Goal: Transaction & Acquisition: Purchase product/service

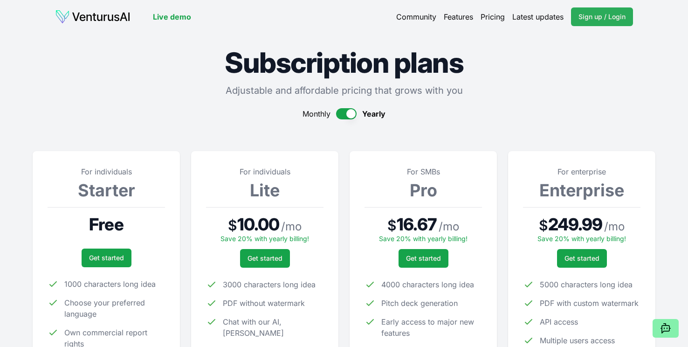
click at [608, 16] on span "Sign up / Login" at bounding box center [601, 16] width 47 height 9
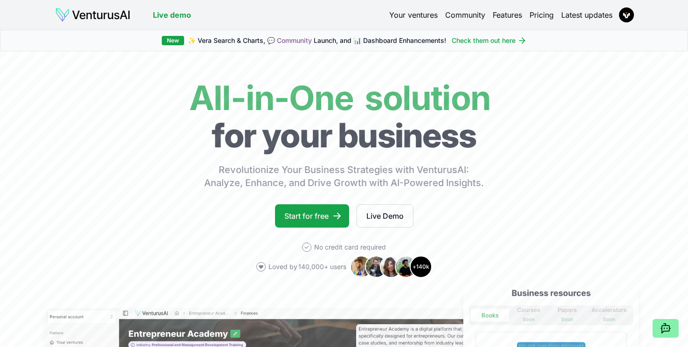
click at [533, 12] on link "Pricing" at bounding box center [542, 14] width 24 height 11
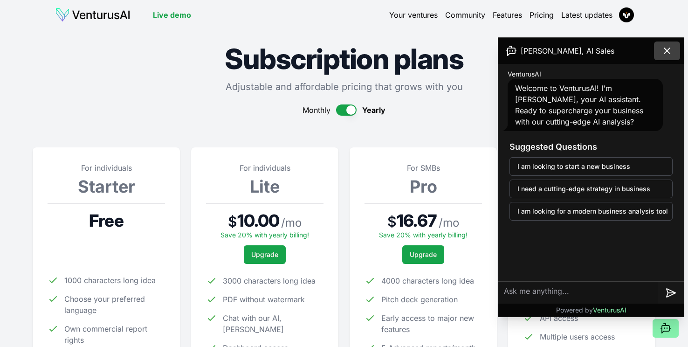
click at [668, 46] on icon at bounding box center [666, 50] width 11 height 11
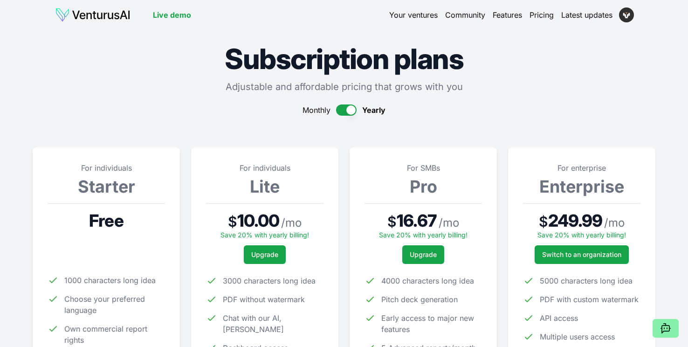
click at [631, 18] on html "Live demo Your ventures Community Features Pricing Latest updates Live demo Sub…" at bounding box center [344, 173] width 688 height 347
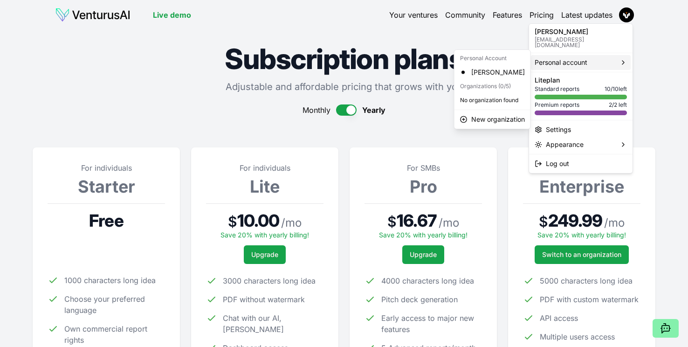
click at [583, 58] on span "Personal account" at bounding box center [561, 62] width 53 height 9
click at [499, 74] on div "[PERSON_NAME]" at bounding box center [492, 72] width 72 height 15
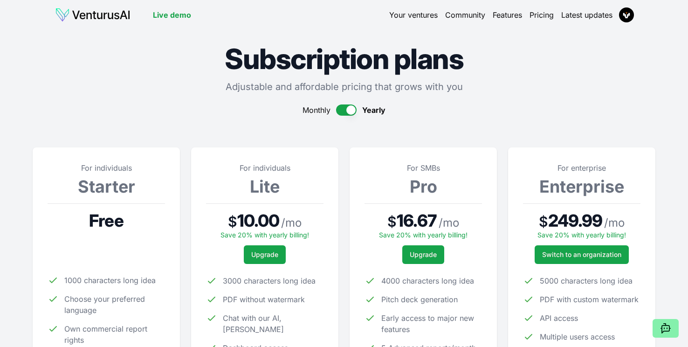
click at [417, 14] on link "Your ventures" at bounding box center [413, 14] width 48 height 11
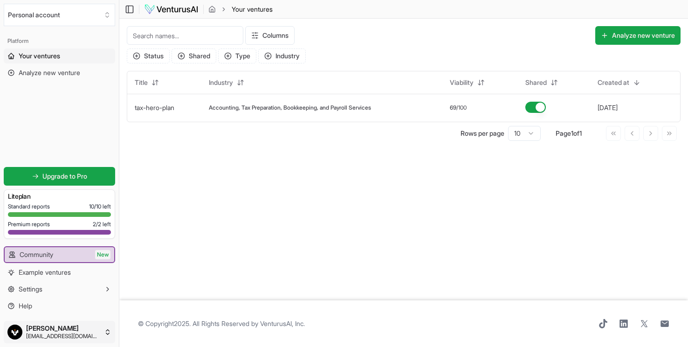
click at [96, 337] on html "Personal account Platform Your ventures Analyze new venture Get started for fre…" at bounding box center [344, 173] width 688 height 347
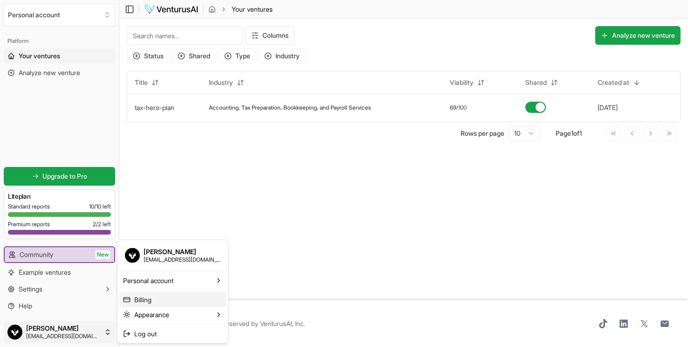
click at [149, 295] on link "Billing" at bounding box center [172, 299] width 107 height 15
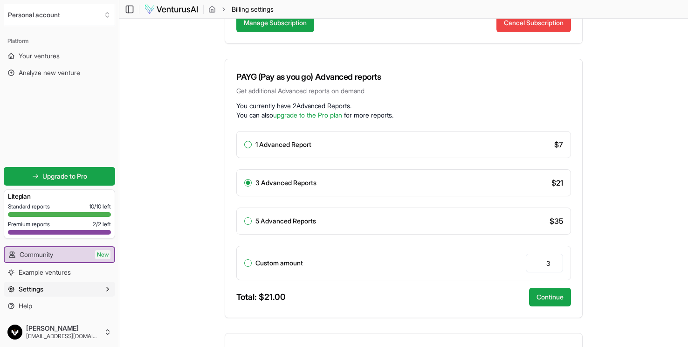
scroll to position [152, 0]
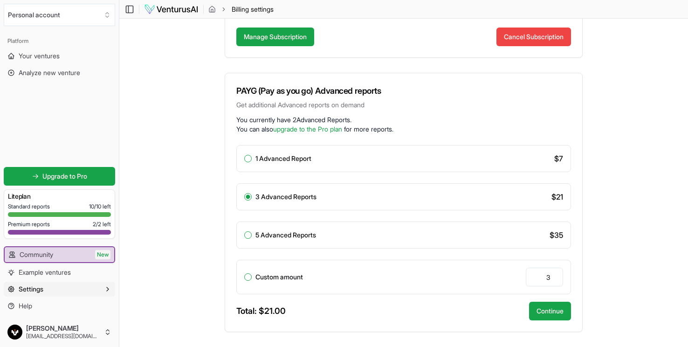
click at [473, 165] on div "1 Advanced Report $ 7" at bounding box center [403, 158] width 335 height 27
click at [250, 161] on div "1 Advanced Report" at bounding box center [277, 158] width 67 height 7
click at [250, 160] on button "1 Advanced Report" at bounding box center [247, 158] width 7 height 7
radio input "true"
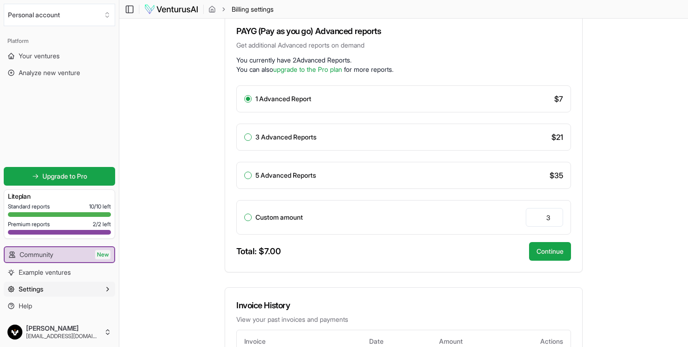
scroll to position [218, 0]
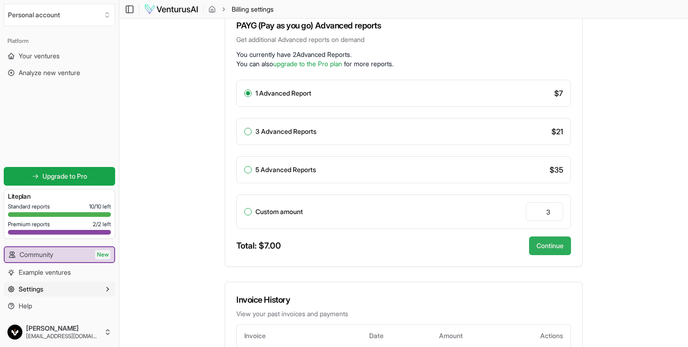
click at [538, 248] on button "Continue" at bounding box center [550, 245] width 42 height 19
